Goal: Check status

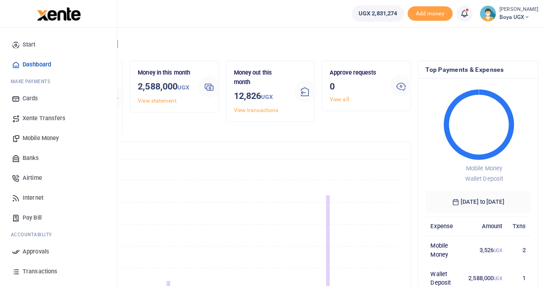
scroll to position [56, 0]
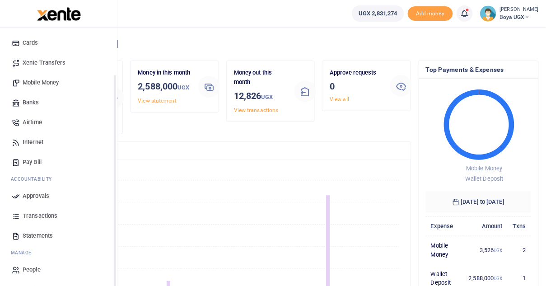
click at [48, 217] on span "Transactions" at bounding box center [40, 215] width 35 height 9
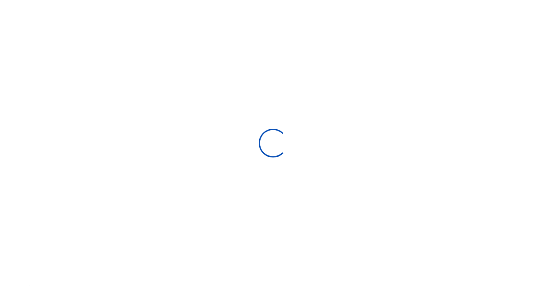
select select
type input "[DATE] - [DATE]"
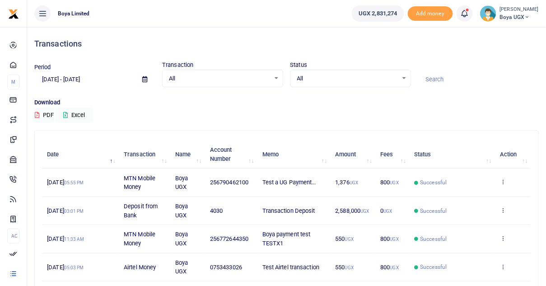
click at [263, 183] on span "Test a UG Payment..." at bounding box center [289, 182] width 54 height 7
click at [285, 178] on td "Test a UG Payment..." at bounding box center [293, 182] width 73 height 28
click at [500, 181] on icon at bounding box center [503, 181] width 6 height 6
